Goal: Navigation & Orientation: Find specific page/section

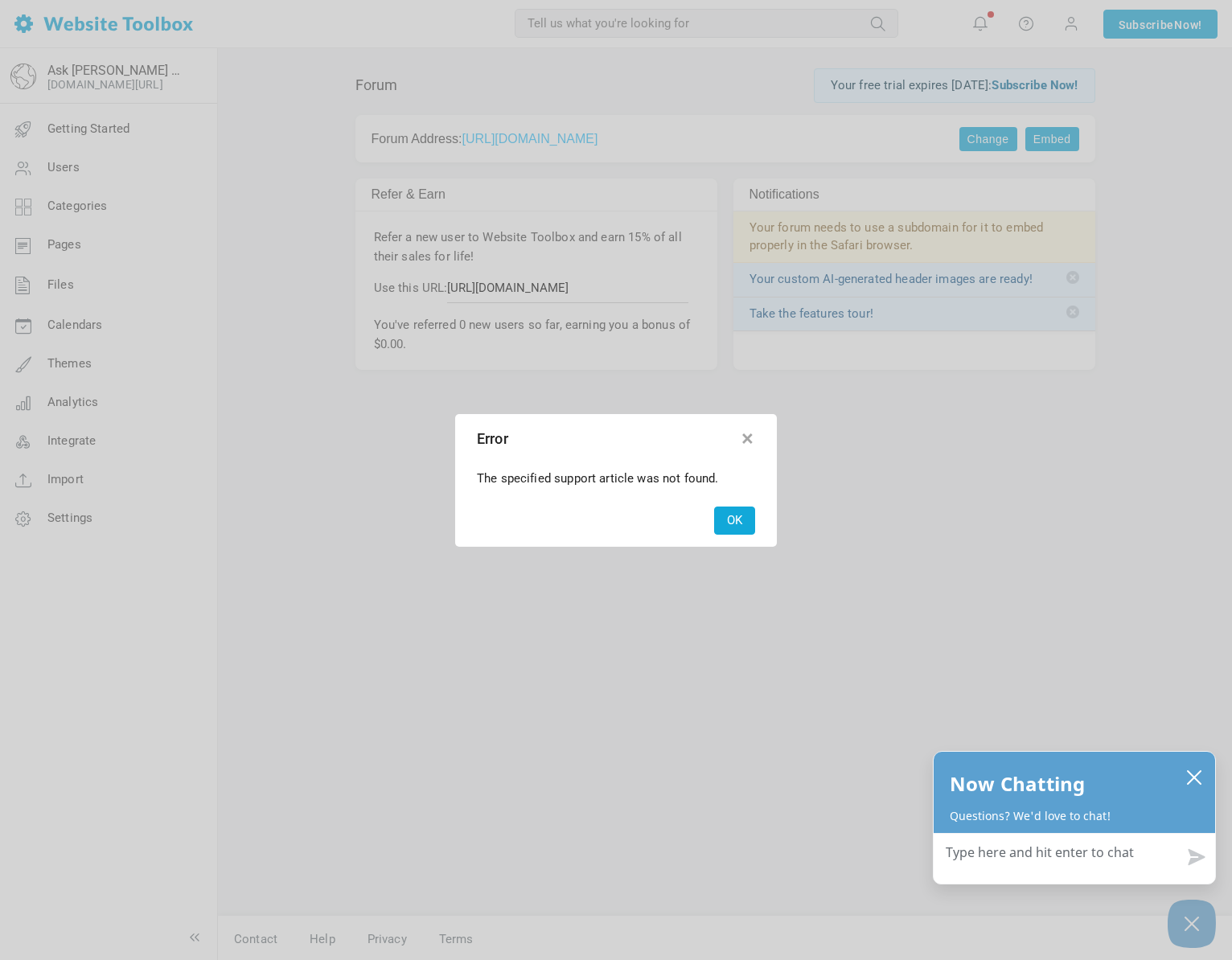
click at [745, 438] on button "button" at bounding box center [747, 435] width 16 height 16
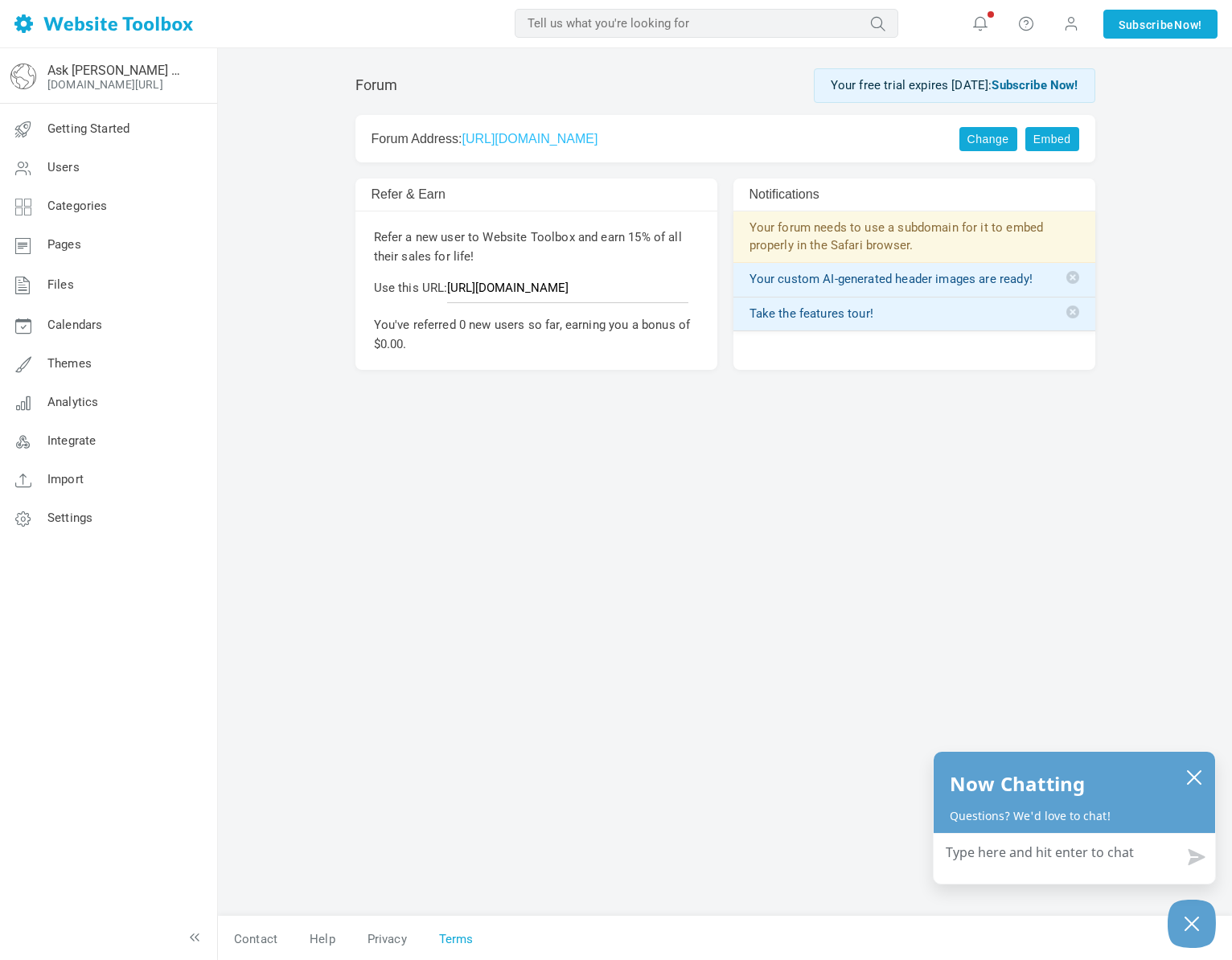
click at [451, 936] on link "Terms" at bounding box center [447, 939] width 50 height 28
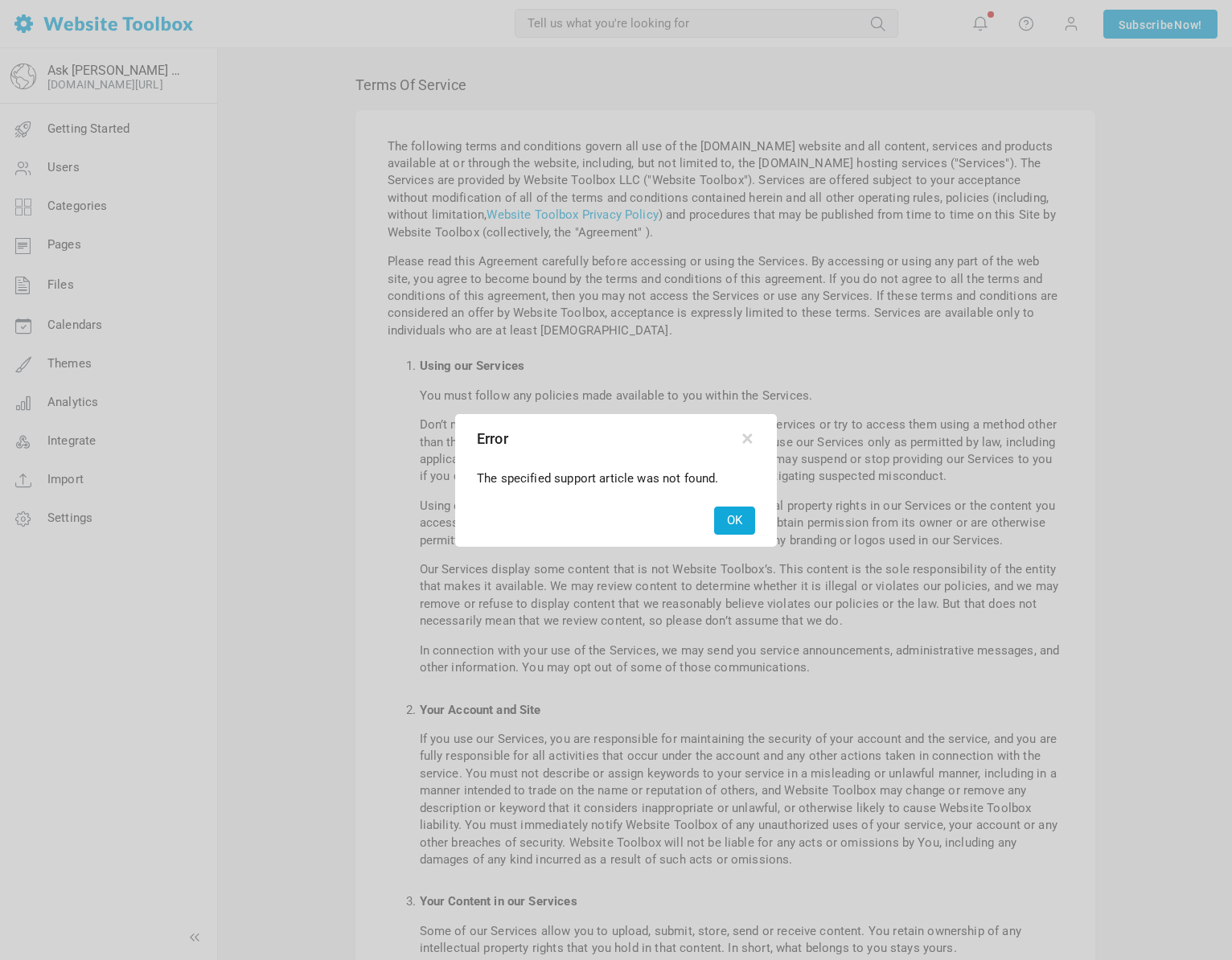
click at [734, 515] on button "OK" at bounding box center [734, 520] width 41 height 28
